Goal: Information Seeking & Learning: Learn about a topic

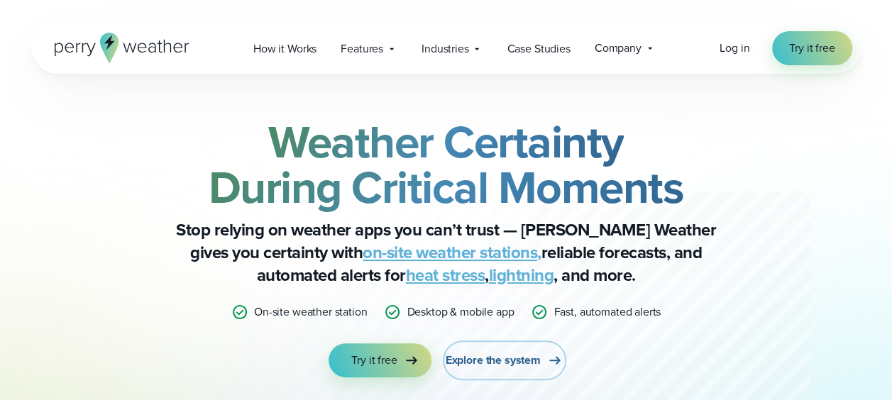
click at [489, 365] on span "Explore the system" at bounding box center [493, 360] width 95 height 17
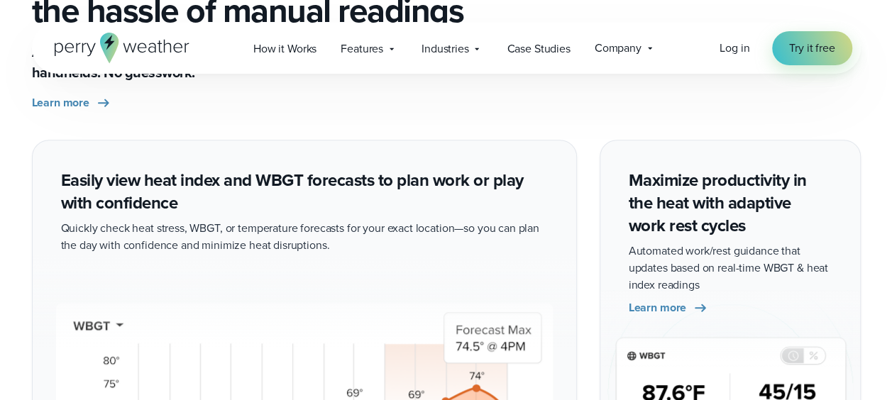
scroll to position [3032, 0]
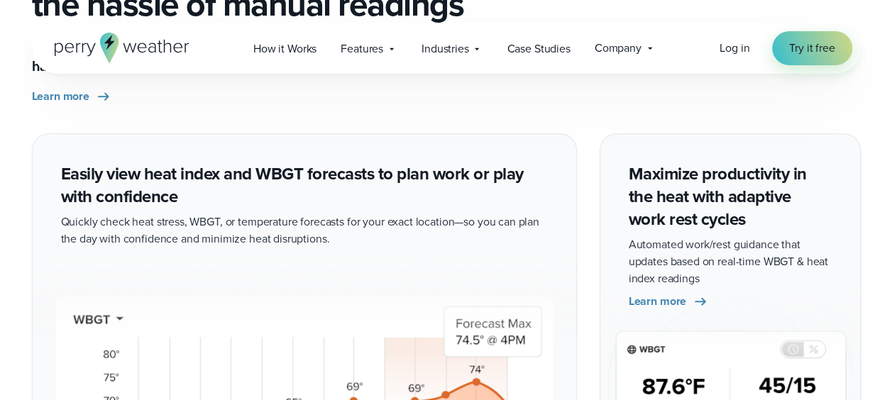
drag, startPoint x: 686, startPoint y: 182, endPoint x: 769, endPoint y: 206, distance: 86.5
click at [769, 206] on div "Maximize productivity in the heat with adaptive work rest cycles Automated work…" at bounding box center [730, 293] width 261 height 321
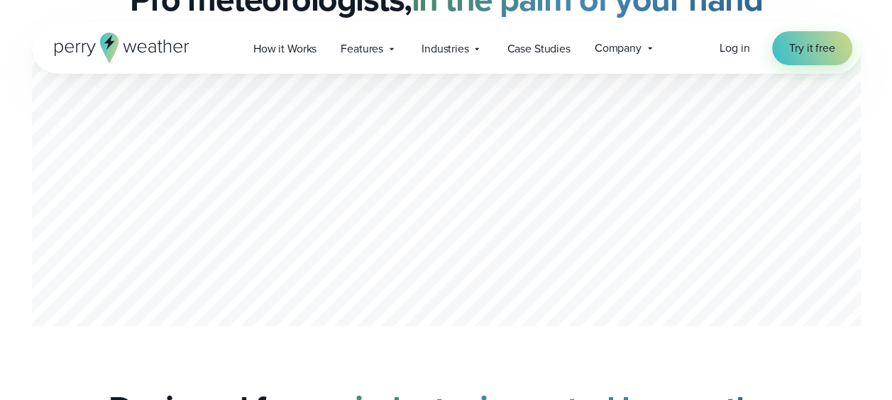
scroll to position [3895, 0]
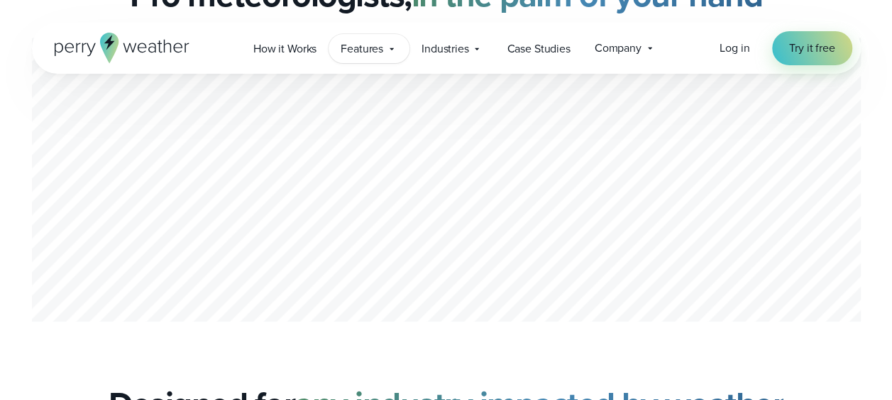
click at [366, 53] on span "Features" at bounding box center [362, 48] width 43 height 17
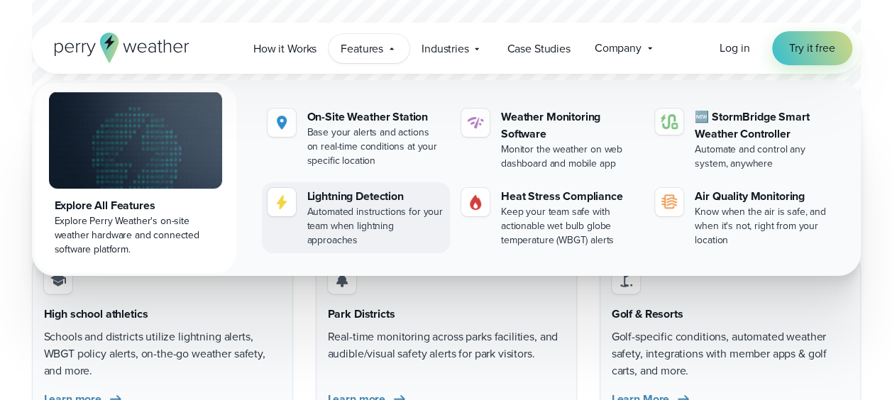
scroll to position [4094, 0]
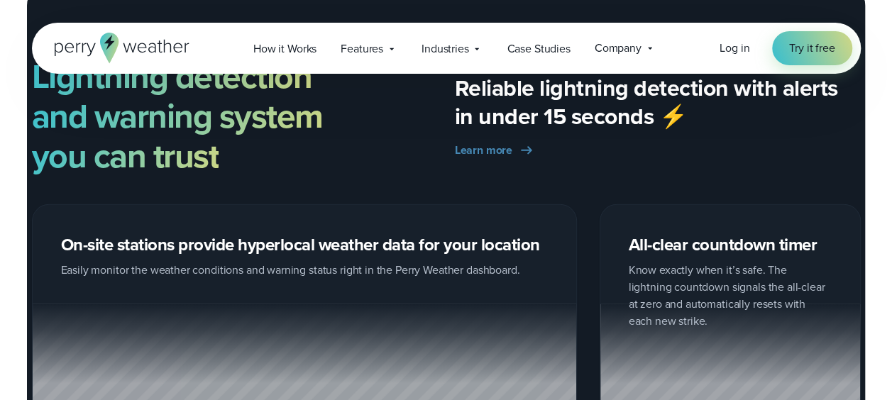
scroll to position [1448, 0]
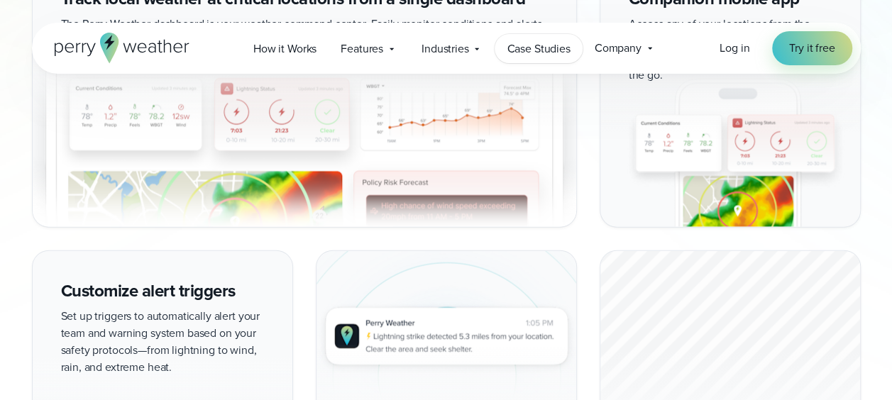
click at [529, 45] on span "Case Studies" at bounding box center [538, 48] width 63 height 17
